Goal: Task Accomplishment & Management: Use online tool/utility

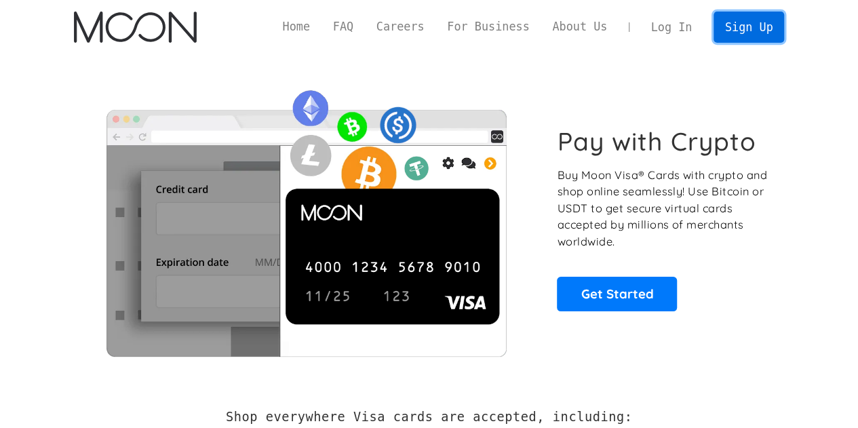
click at [768, 22] on link "Sign Up" at bounding box center [748, 27] width 71 height 31
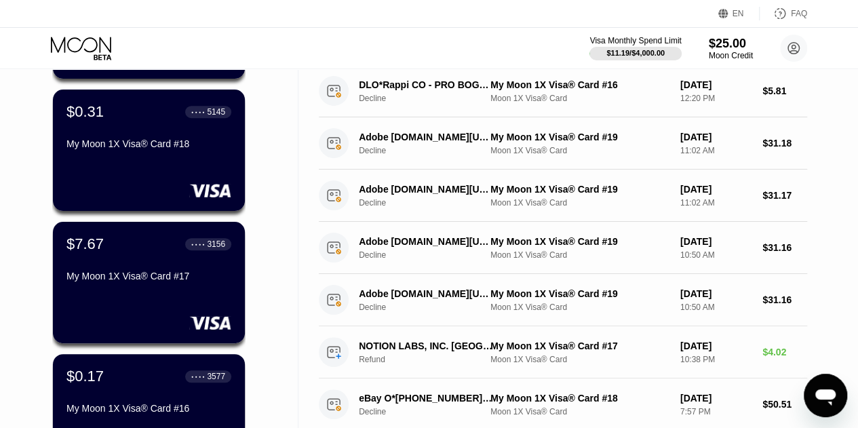
scroll to position [353, 0]
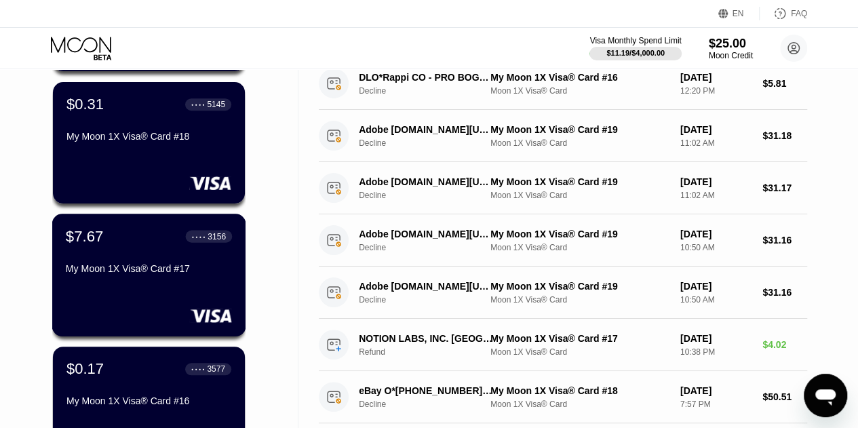
click at [194, 256] on div "$7.67 ● ● ● ● 3156 My Moon 1X Visa® Card #17" at bounding box center [149, 253] width 166 height 52
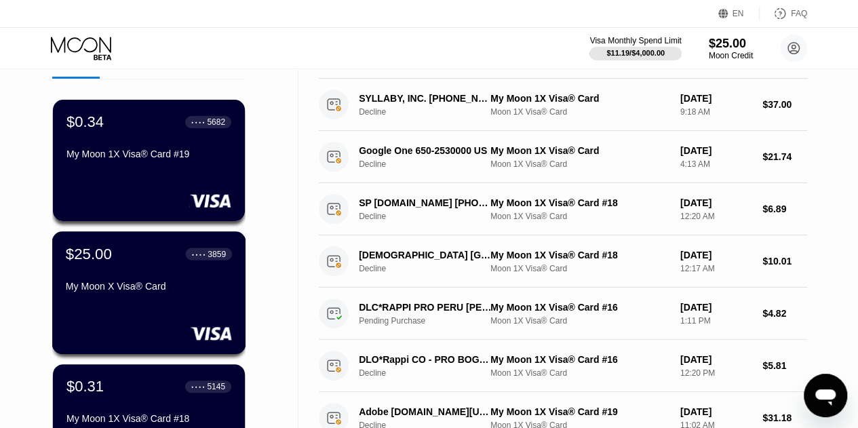
scroll to position [70, 0]
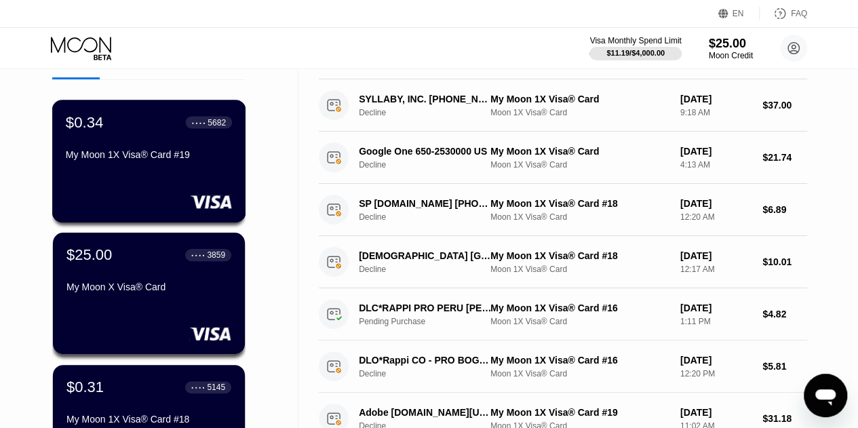
click at [138, 180] on div "$0.34 ● ● ● ● 5682 My Moon 1X Visa® Card #19" at bounding box center [149, 161] width 194 height 123
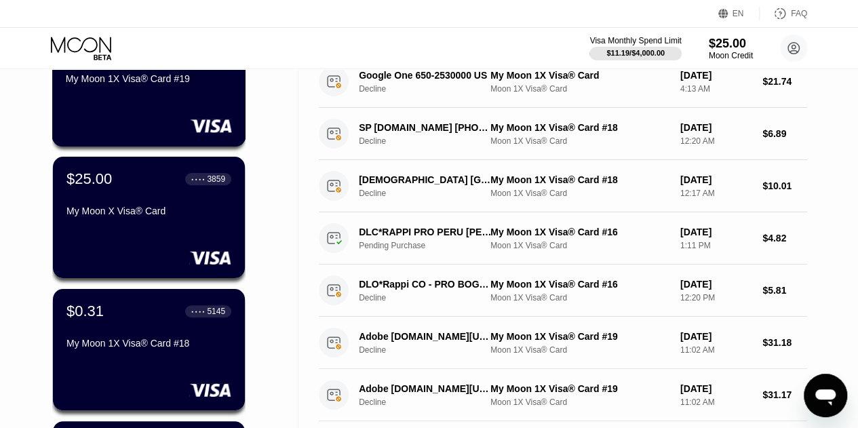
scroll to position [146, 0]
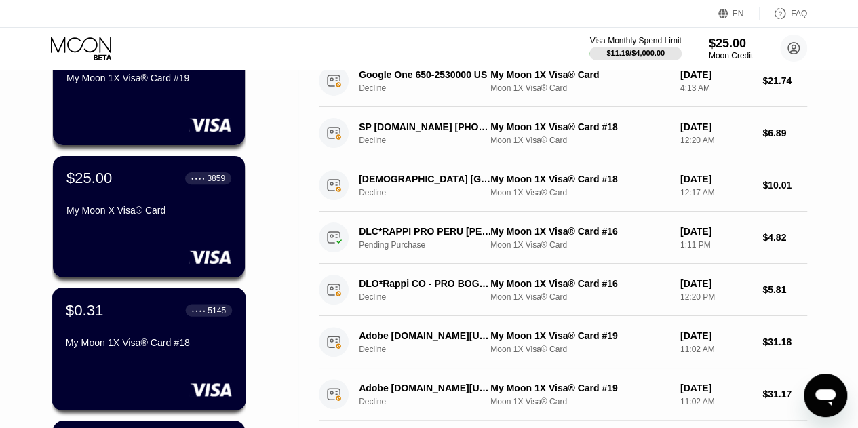
click at [98, 331] on div "$0.31 ● ● ● ● 5145 My Moon 1X Visa® Card #18" at bounding box center [149, 327] width 166 height 52
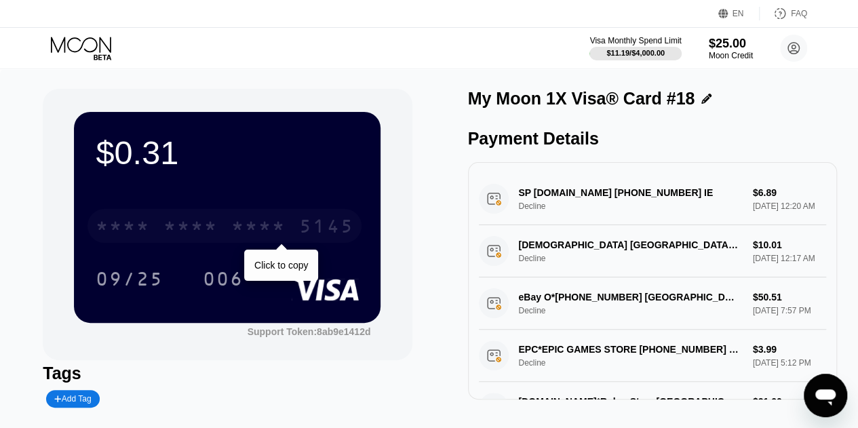
click at [197, 223] on div "* * * *" at bounding box center [190, 228] width 54 height 22
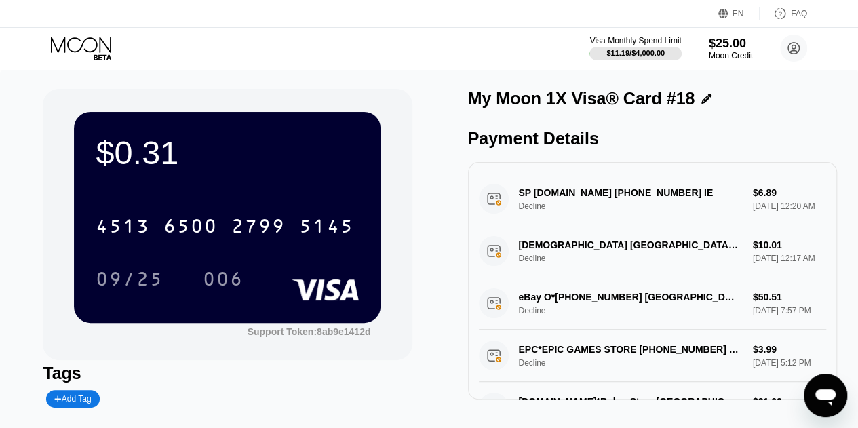
click at [87, 45] on icon at bounding box center [82, 49] width 63 height 24
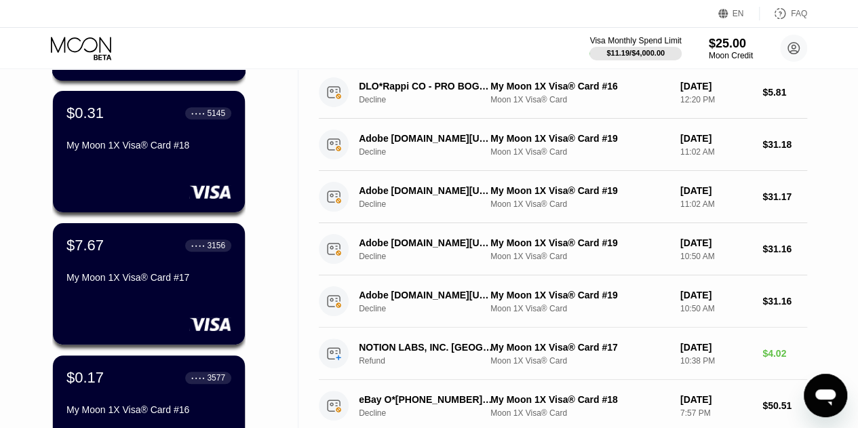
scroll to position [345, 0]
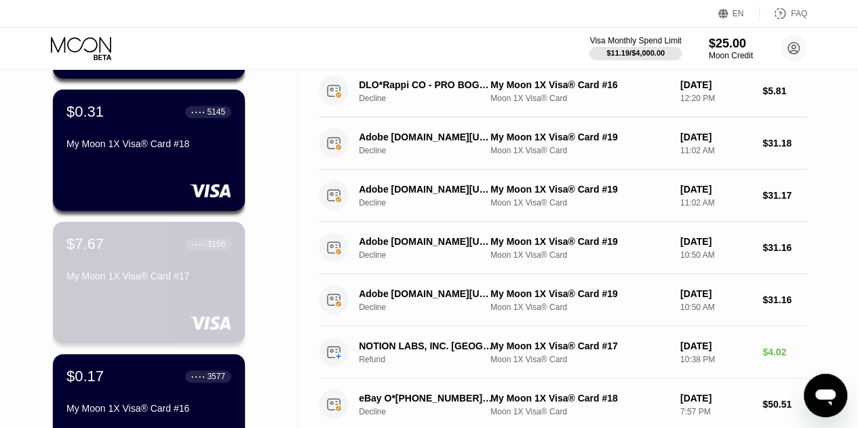
click at [113, 261] on div "$7.67 ● ● ● ● 3156 My Moon 1X Visa® Card #17" at bounding box center [148, 261] width 165 height 52
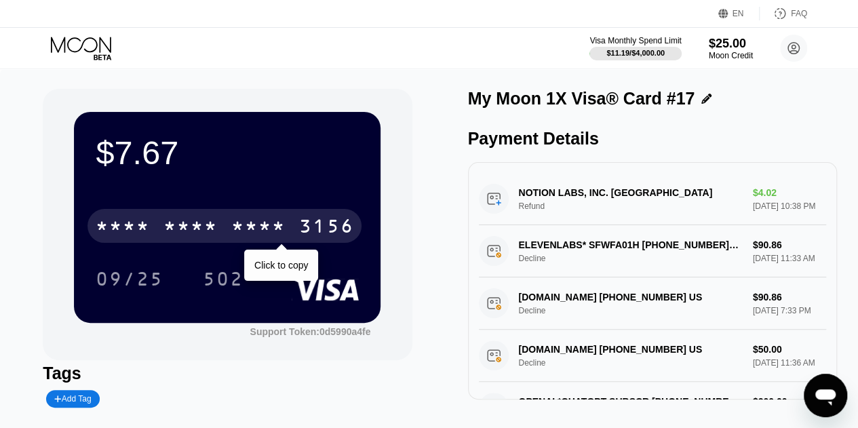
click at [193, 229] on div "* * * *" at bounding box center [190, 228] width 54 height 22
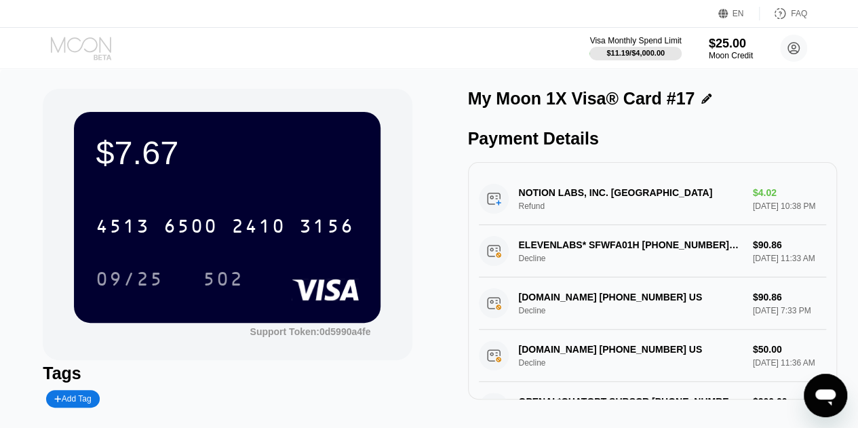
click at [101, 50] on icon at bounding box center [82, 49] width 63 height 24
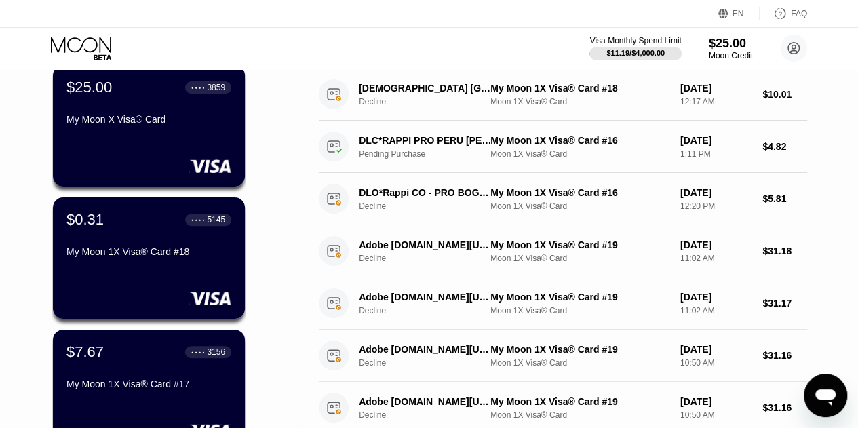
scroll to position [240, 0]
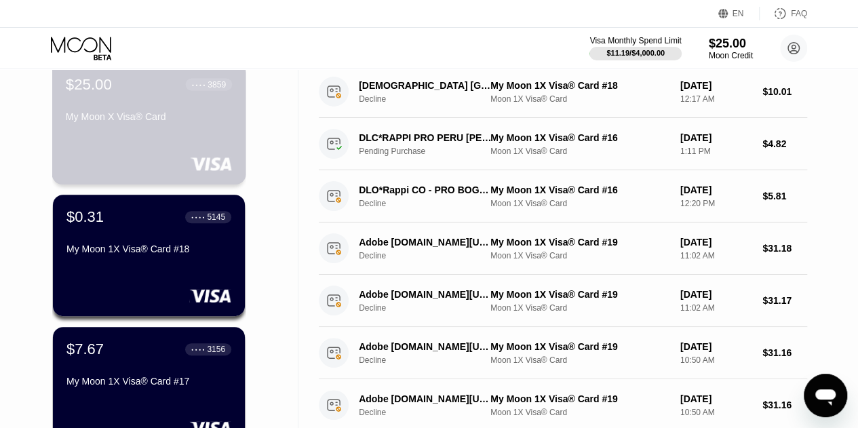
click at [166, 122] on div "My Moon X Visa® Card" at bounding box center [149, 116] width 166 height 11
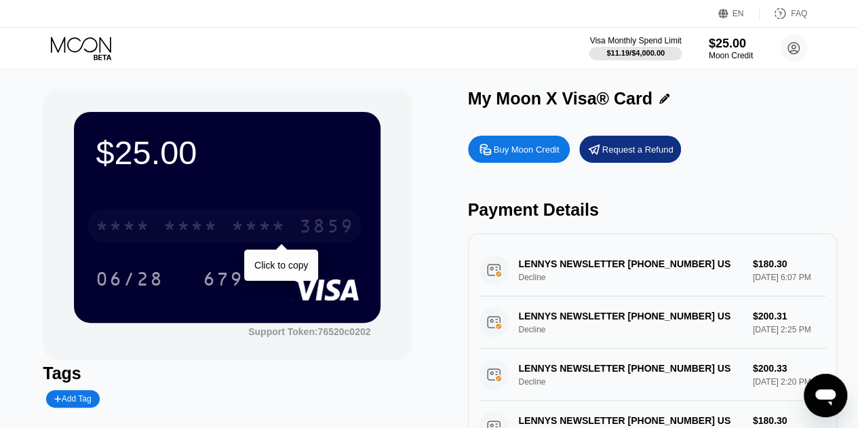
click at [226, 221] on div "* * * * * * * * * * * * 3859" at bounding box center [224, 226] width 274 height 34
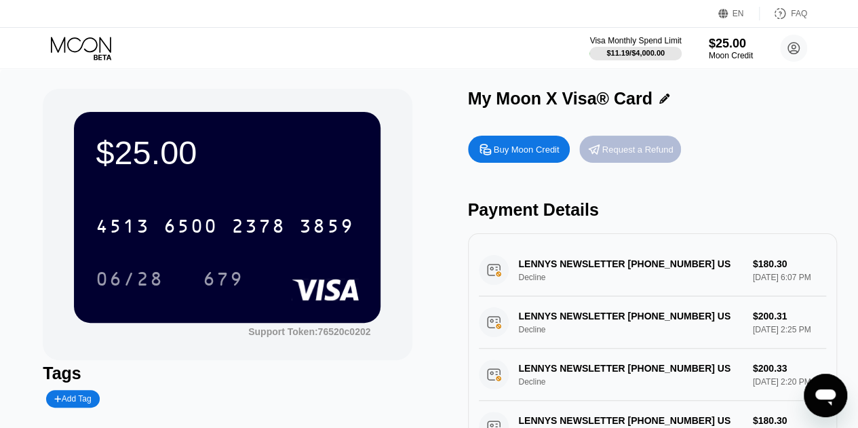
click at [620, 151] on div "Request a Refund" at bounding box center [637, 150] width 71 height 12
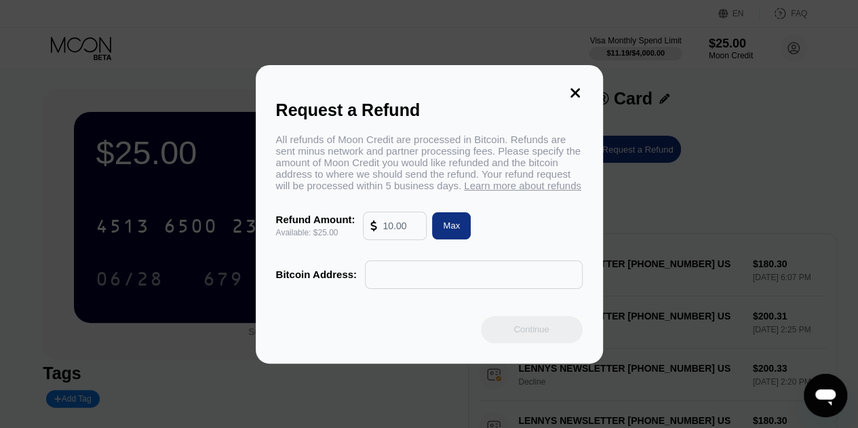
click at [416, 233] on input "text" at bounding box center [400, 225] width 37 height 27
type input "25"
click at [576, 88] on icon at bounding box center [574, 92] width 9 height 9
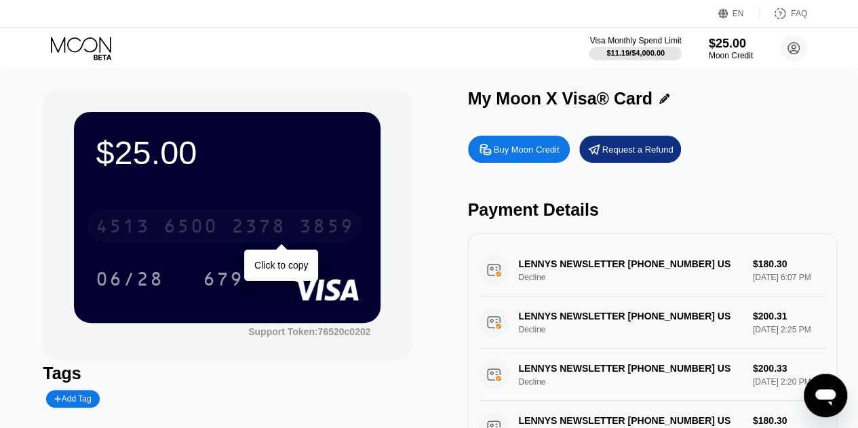
click at [274, 221] on div "2378" at bounding box center [258, 228] width 54 height 22
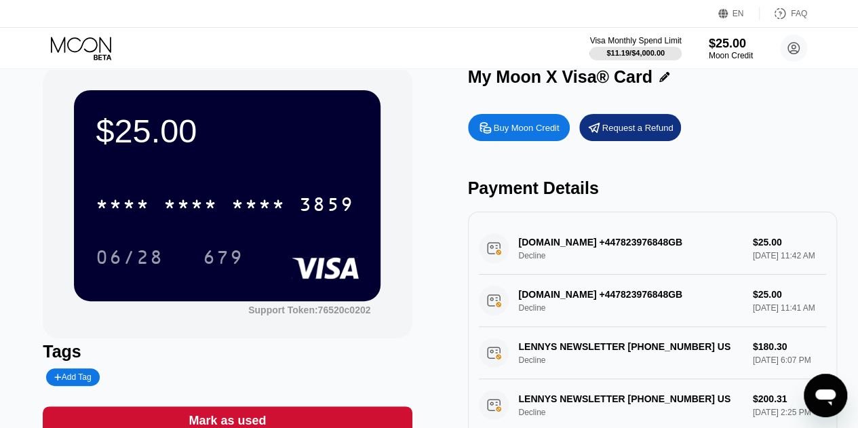
scroll to position [27, 0]
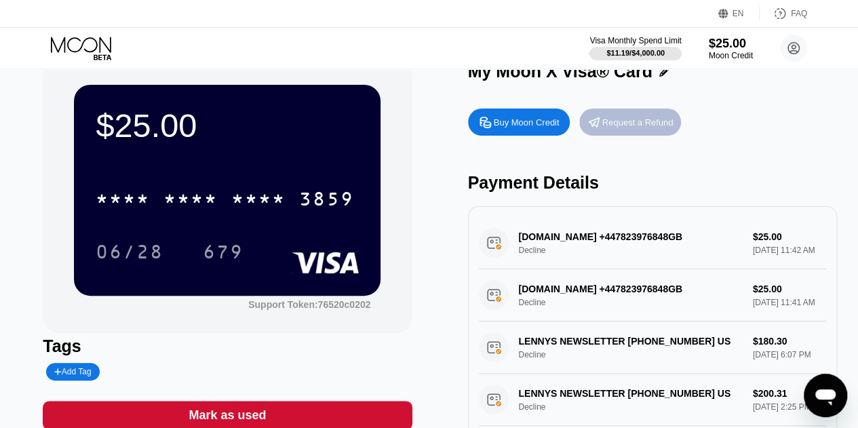
click at [623, 128] on div "Request a Refund" at bounding box center [637, 123] width 71 height 12
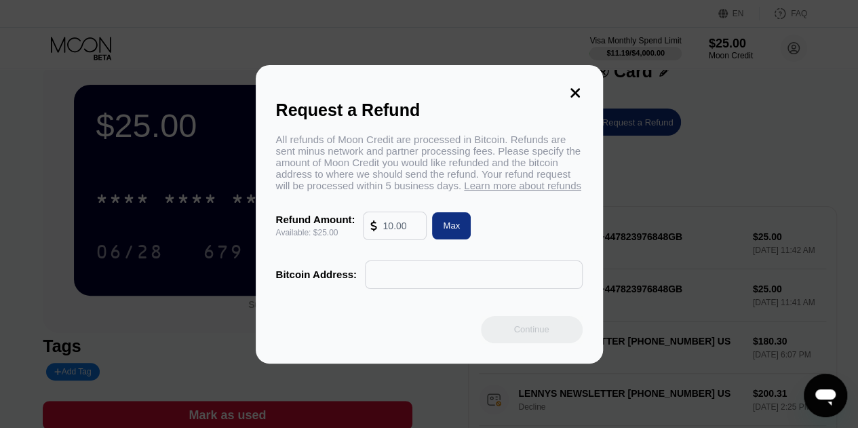
click at [401, 234] on input "text" at bounding box center [400, 225] width 37 height 27
type input "25"
click at [408, 285] on input "text" at bounding box center [473, 274] width 203 height 27
paste input "3C1nujyb1iLhEG1A5ky7FxymeucsGUWsPD"
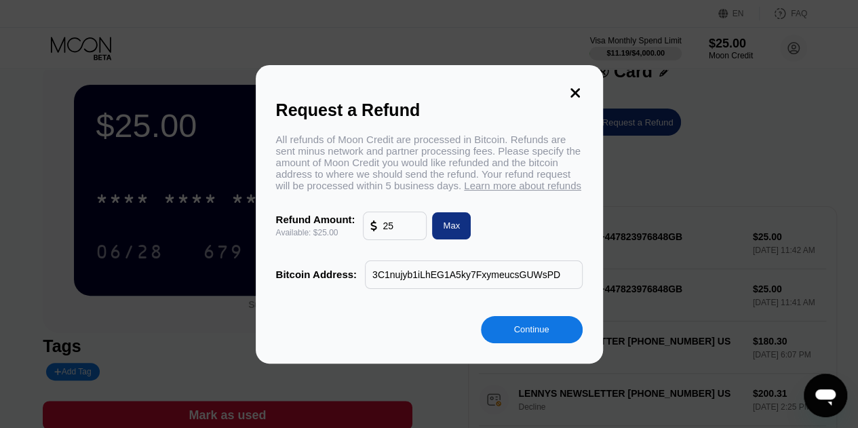
type input "3C1nujyb1iLhEG1A5ky7FxymeucsGUWsPD"
click at [530, 330] on div "Continue" at bounding box center [530, 329] width 35 height 12
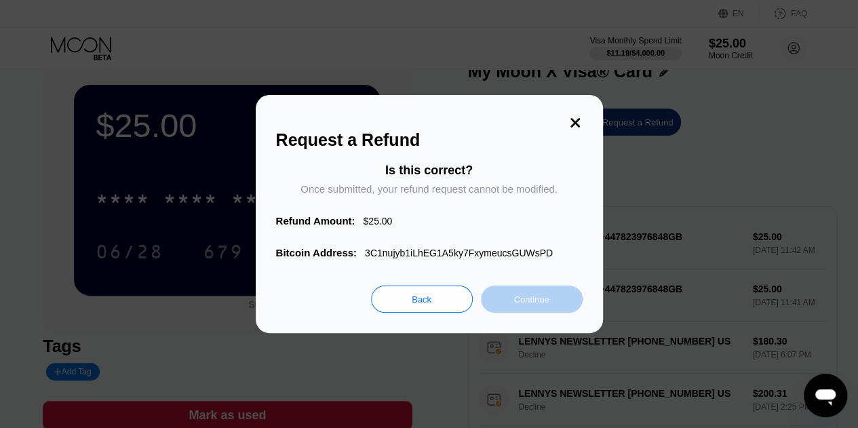
click at [529, 298] on div "Continue" at bounding box center [530, 300] width 35 height 12
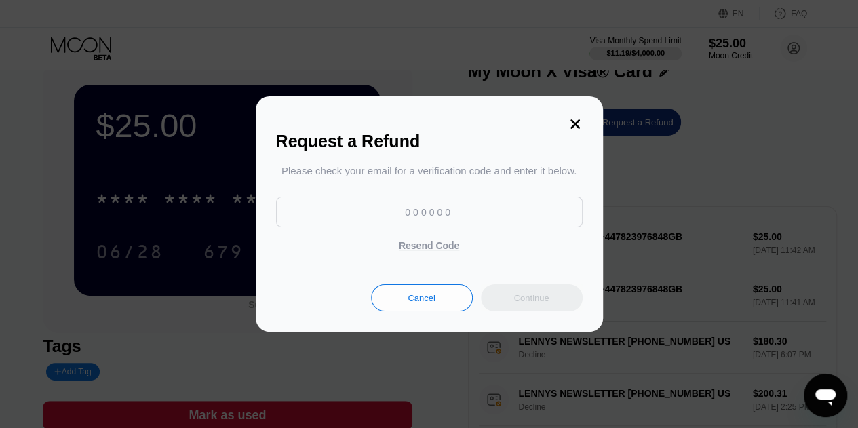
click at [404, 208] on input at bounding box center [429, 212] width 307 height 31
type input "198657"
click at [525, 298] on div "Continue" at bounding box center [530, 298] width 35 height 12
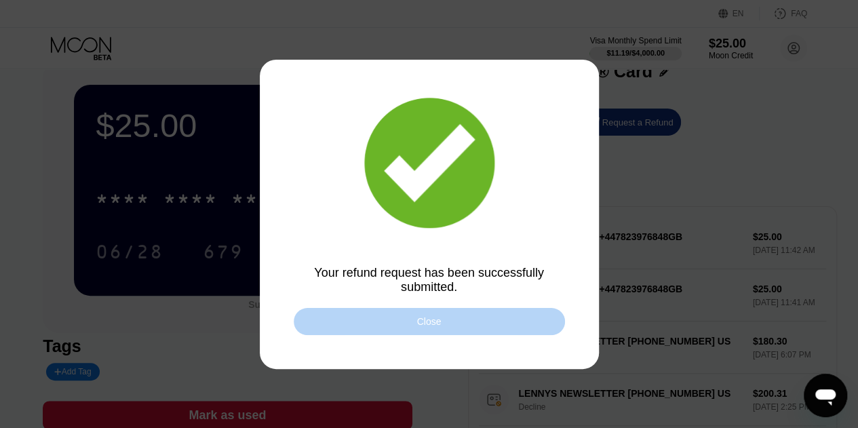
click at [459, 319] on div "Close" at bounding box center [429, 321] width 271 height 27
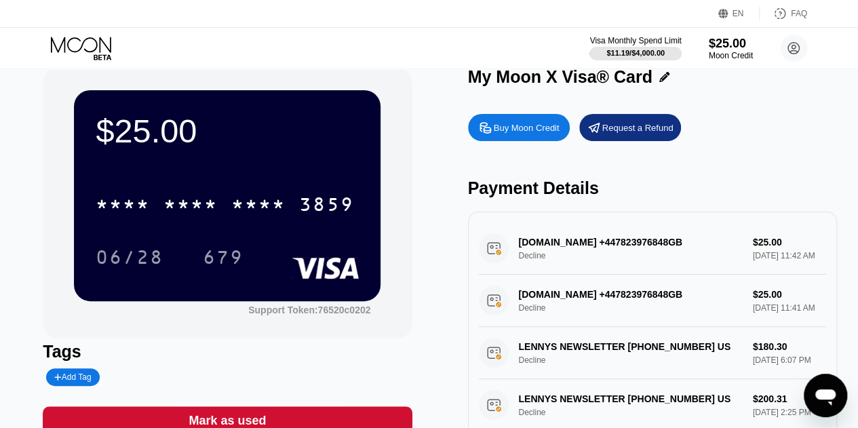
scroll to position [20, 0]
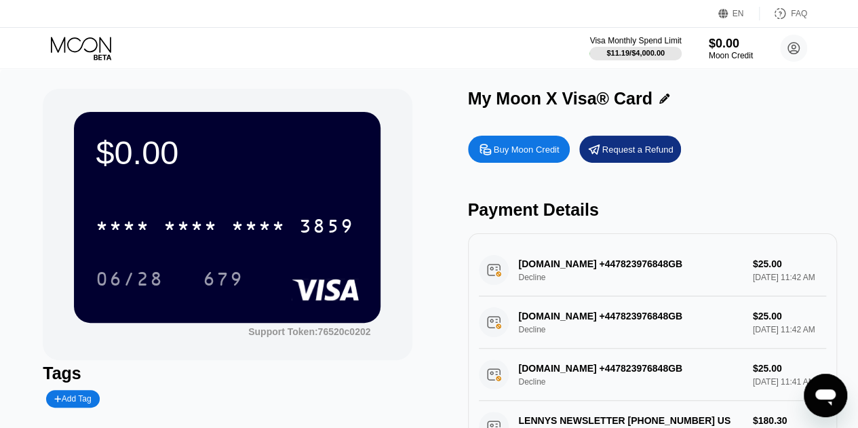
scroll to position [1, 0]
